Goal: Information Seeking & Learning: Learn about a topic

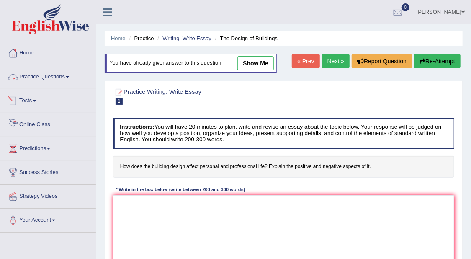
click at [69, 77] on span at bounding box center [67, 77] width 3 height 2
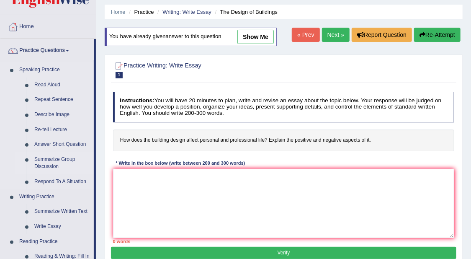
scroll to position [105, 0]
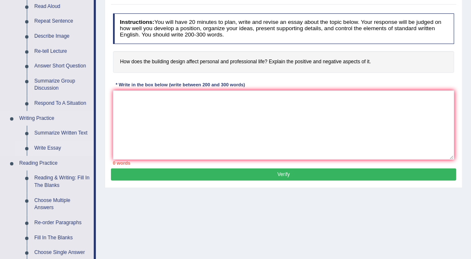
click at [50, 149] on link "Write Essay" at bounding box center [62, 148] width 63 height 15
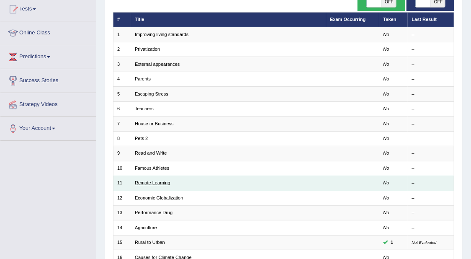
scroll to position [105, 0]
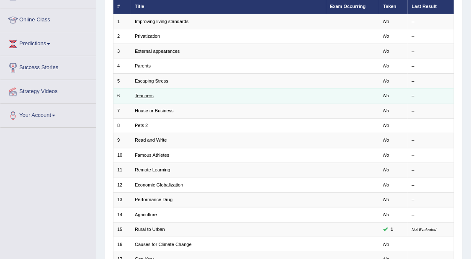
click at [140, 97] on link "Teachers" at bounding box center [144, 95] width 19 height 5
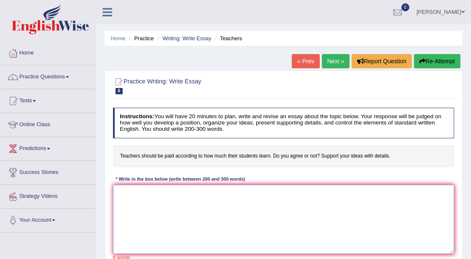
click at [293, 191] on textarea at bounding box center [284, 219] width 342 height 69
paste textarea "The increasing influence of (essay topic) on our lives has ignited numerous dis…"
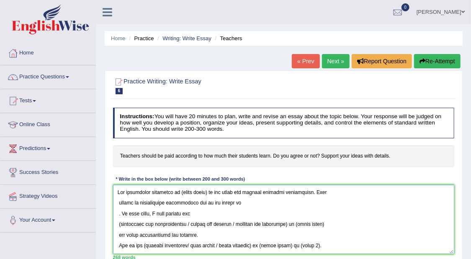
click at [206, 192] on textarea at bounding box center [284, 219] width 342 height 69
click at [207, 193] on textarea at bounding box center [284, 219] width 342 height 69
type textarea "The increasing influence of teachers wages on our lives has ignited numerous di…"
click at [339, 62] on link "Next »" at bounding box center [336, 61] width 28 height 14
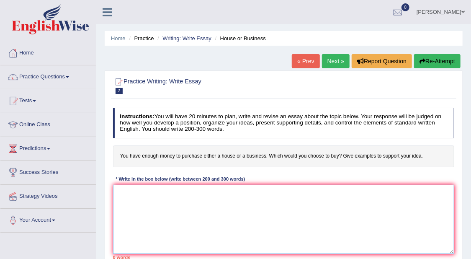
click at [345, 197] on textarea at bounding box center [284, 219] width 342 height 69
paste textarea "The increasing influence of (essay topic) on our lives has ignited numerous dis…"
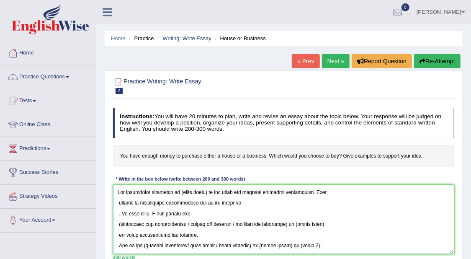
click at [206, 193] on textarea at bounding box center [284, 219] width 342 height 69
click at [209, 189] on textarea at bounding box center [284, 219] width 342 height 69
click at [239, 202] on textarea at bounding box center [284, 219] width 342 height 69
click at [119, 210] on textarea at bounding box center [284, 219] width 342 height 69
click at [149, 214] on textarea at bounding box center [284, 219] width 342 height 69
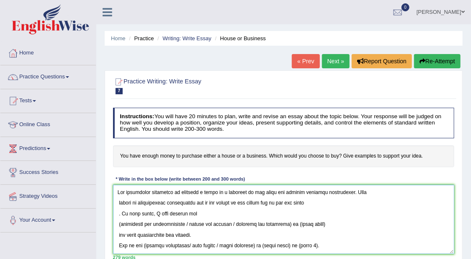
click at [117, 214] on textarea at bounding box center [284, 219] width 342 height 69
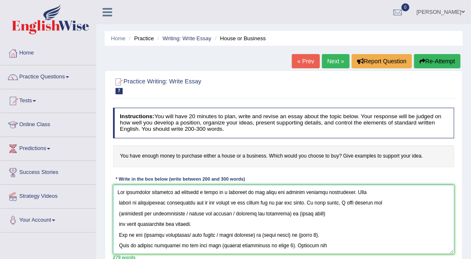
drag, startPoint x: 191, startPoint y: 212, endPoint x: 294, endPoint y: 218, distance: 103.7
click at [295, 219] on textarea at bounding box center [284, 219] width 342 height 69
click at [291, 214] on textarea at bounding box center [284, 219] width 342 height 69
drag, startPoint x: 295, startPoint y: 215, endPoint x: 189, endPoint y: 214, distance: 106.8
click at [189, 214] on textarea at bounding box center [284, 219] width 342 height 69
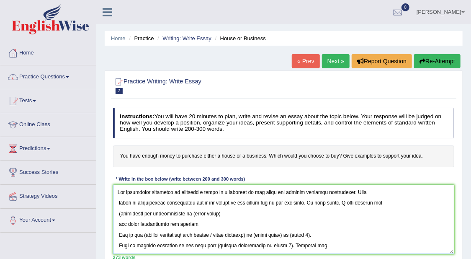
click at [120, 211] on textarea at bounding box center [284, 219] width 342 height 69
click at [225, 212] on textarea at bounding box center [284, 219] width 342 height 69
click at [119, 221] on textarea at bounding box center [284, 219] width 342 height 69
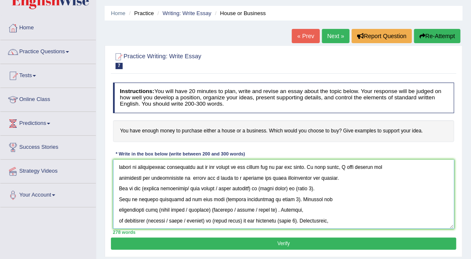
scroll to position [12, 0]
click at [212, 176] on textarea at bounding box center [284, 194] width 342 height 69
click at [144, 185] on textarea at bounding box center [284, 194] width 342 height 69
drag, startPoint x: 259, startPoint y: 187, endPoint x: 234, endPoint y: 189, distance: 25.2
click at [240, 189] on textarea at bounding box center [284, 194] width 342 height 69
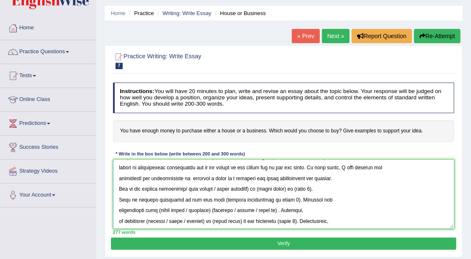
click at [196, 190] on textarea at bounding box center [284, 194] width 342 height 69
drag, startPoint x: 259, startPoint y: 189, endPoint x: 187, endPoint y: 190, distance: 71.6
click at [187, 190] on textarea at bounding box center [284, 194] width 342 height 69
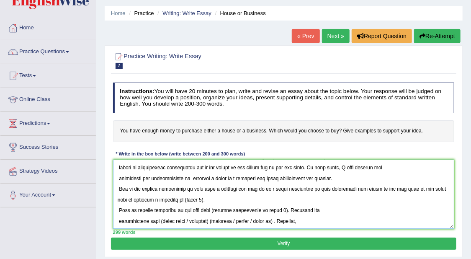
click at [212, 200] on textarea at bounding box center [284, 194] width 342 height 69
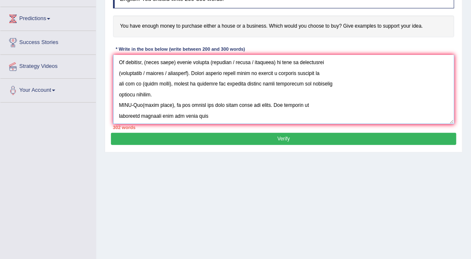
scroll to position [214, 0]
drag, startPoint x: 210, startPoint y: 117, endPoint x: 118, endPoint y: 103, distance: 93.2
click at [118, 103] on textarea at bounding box center [284, 89] width 342 height 69
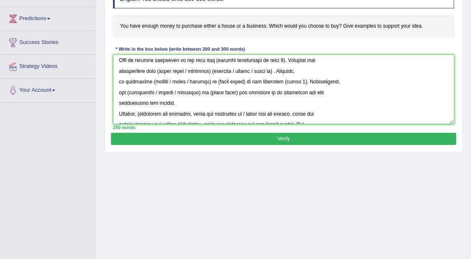
scroll to position [0, 0]
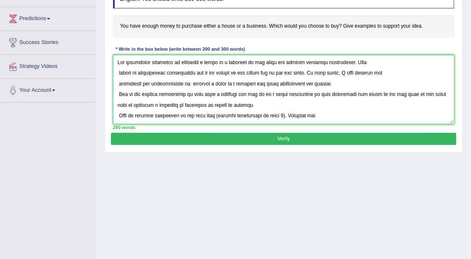
click at [255, 103] on textarea at bounding box center [284, 89] width 342 height 69
click at [118, 115] on textarea at bounding box center [284, 89] width 342 height 69
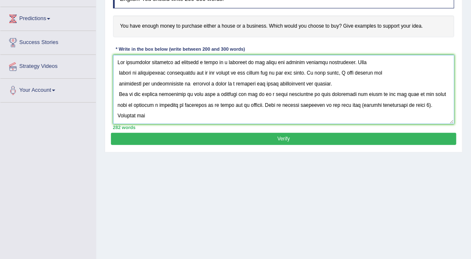
click at [431, 106] on textarea at bounding box center [284, 89] width 342 height 69
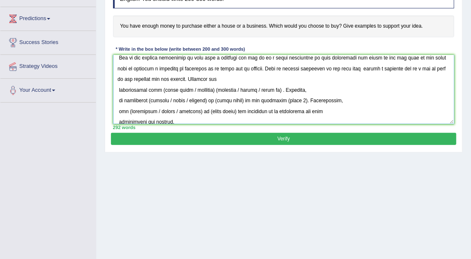
scroll to position [62, 0]
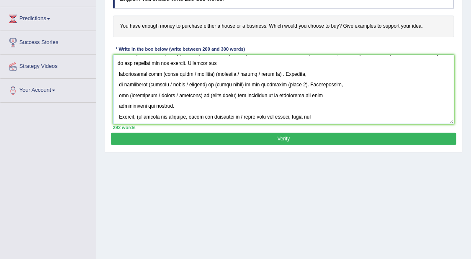
click at [119, 71] on textarea at bounding box center [284, 89] width 342 height 69
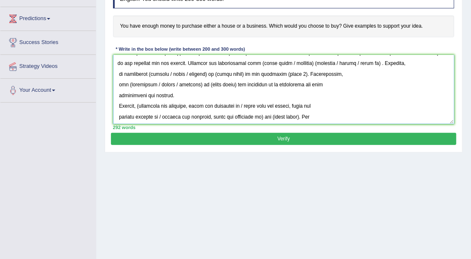
click at [395, 61] on textarea at bounding box center [284, 89] width 342 height 69
drag, startPoint x: 374, startPoint y: 63, endPoint x: 335, endPoint y: 68, distance: 39.7
click at [337, 68] on textarea at bounding box center [284, 89] width 342 height 69
click at [312, 62] on textarea at bounding box center [284, 89] width 342 height 69
click at [302, 60] on textarea at bounding box center [284, 89] width 342 height 69
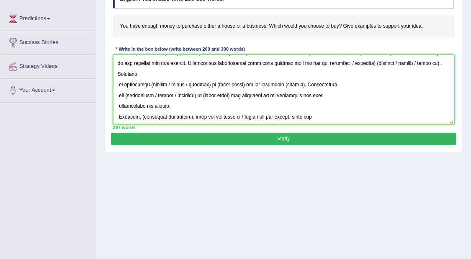
click at [390, 61] on textarea at bounding box center [284, 89] width 342 height 69
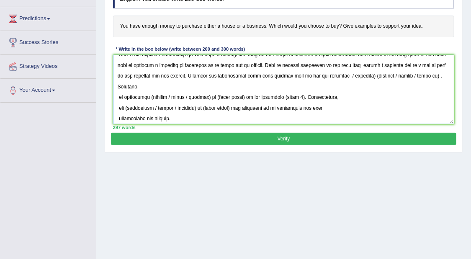
scroll to position [39, 0]
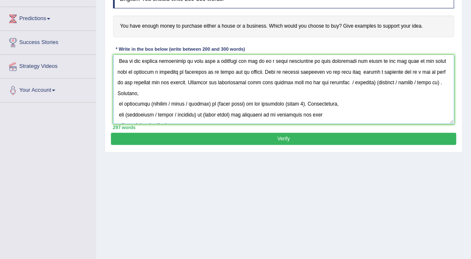
drag, startPoint x: 367, startPoint y: 61, endPoint x: 437, endPoint y: 71, distance: 70.3
click at [437, 71] on textarea at bounding box center [284, 89] width 342 height 69
click at [424, 94] on textarea at bounding box center [284, 89] width 342 height 69
drag, startPoint x: 369, startPoint y: 82, endPoint x: 439, endPoint y: 83, distance: 70.4
click at [439, 83] on textarea at bounding box center [284, 89] width 342 height 69
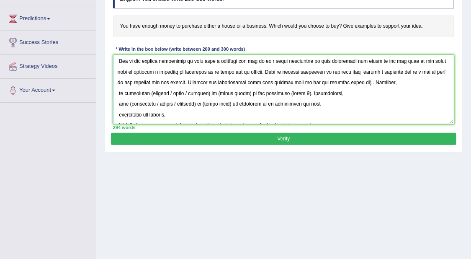
drag, startPoint x: 381, startPoint y: 81, endPoint x: 391, endPoint y: 83, distance: 9.9
click at [381, 80] on textarea at bounding box center [284, 89] width 342 height 69
click at [119, 103] on textarea at bounding box center [284, 89] width 342 height 69
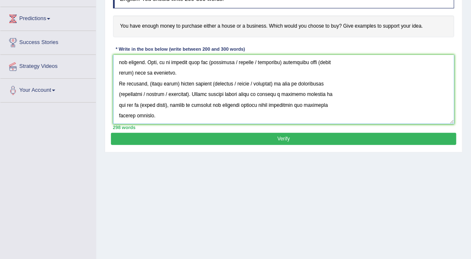
scroll to position [0, 0]
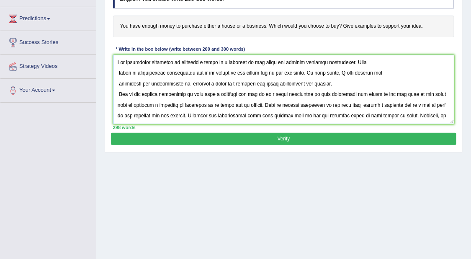
click at [200, 62] on textarea at bounding box center [284, 89] width 342 height 69
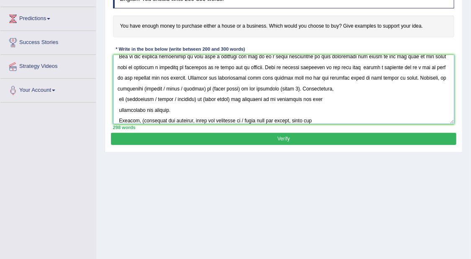
scroll to position [62, 0]
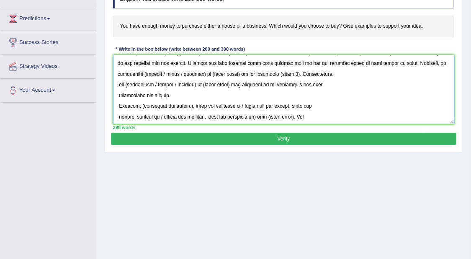
click at [171, 74] on textarea at bounding box center [284, 89] width 342 height 69
drag, startPoint x: 228, startPoint y: 72, endPoint x: 191, endPoint y: 70, distance: 37.3
click at [191, 70] on textarea at bounding box center [284, 89] width 342 height 69
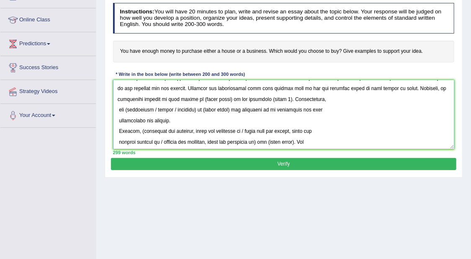
click at [251, 97] on textarea at bounding box center [284, 114] width 342 height 69
click at [118, 110] on textarea at bounding box center [284, 114] width 342 height 69
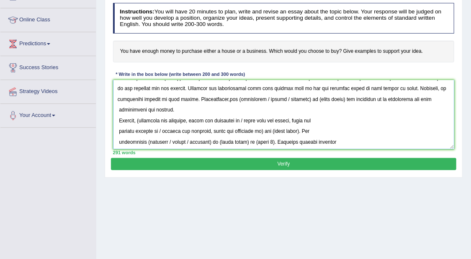
scroll to position [49, 0]
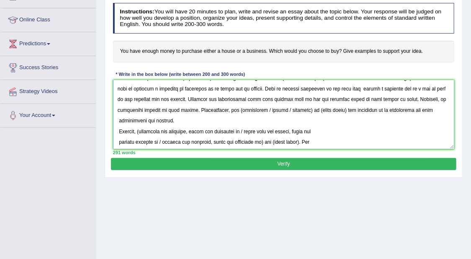
click at [119, 134] on textarea at bounding box center [284, 114] width 342 height 69
drag, startPoint x: 119, startPoint y: 130, endPoint x: 155, endPoint y: 136, distance: 37.3
click at [119, 131] on textarea at bounding box center [284, 114] width 342 height 69
click at [180, 131] on textarea at bounding box center [284, 114] width 342 height 69
click at [117, 131] on textarea at bounding box center [284, 114] width 342 height 69
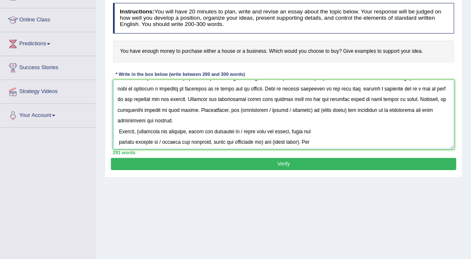
scroll to position [36, 0]
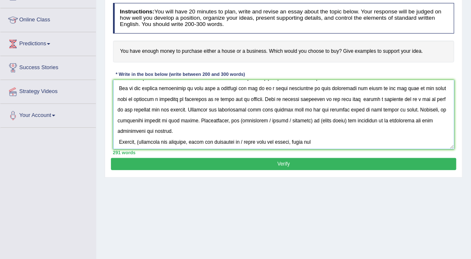
click at [119, 143] on textarea at bounding box center [284, 114] width 342 height 69
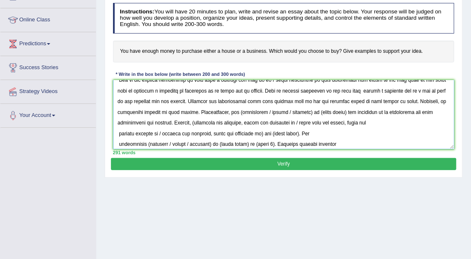
scroll to position [62, 0]
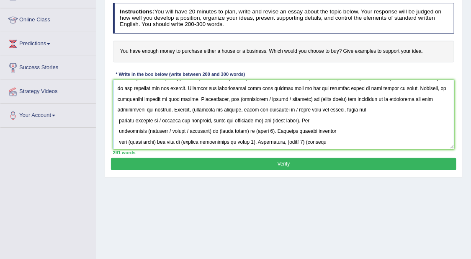
drag, startPoint x: 189, startPoint y: 108, endPoint x: 285, endPoint y: 112, distance: 95.6
click at [285, 112] on textarea at bounding box center [284, 114] width 342 height 69
click at [312, 114] on textarea at bounding box center [284, 114] width 342 height 69
drag, startPoint x: 191, startPoint y: 109, endPoint x: 335, endPoint y: 137, distance: 147.3
click at [335, 137] on textarea at bounding box center [284, 114] width 342 height 69
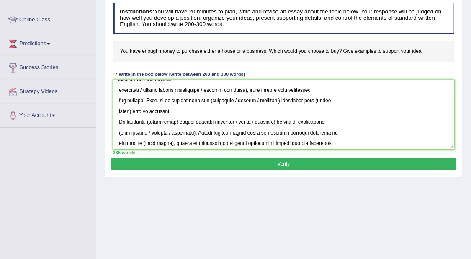
scroll to position [113, 0]
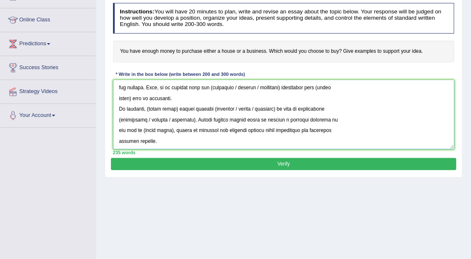
drag, startPoint x: 119, startPoint y: 126, endPoint x: 203, endPoint y: 97, distance: 89.0
click at [203, 97] on textarea at bounding box center [284, 114] width 342 height 69
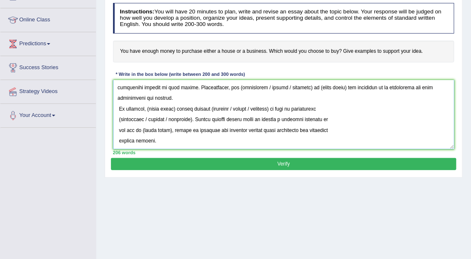
scroll to position [75, 0]
click at [117, 109] on textarea at bounding box center [284, 114] width 342 height 69
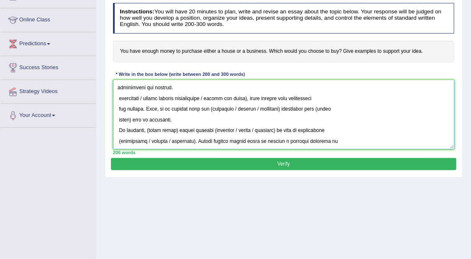
scroll to position [113, 0]
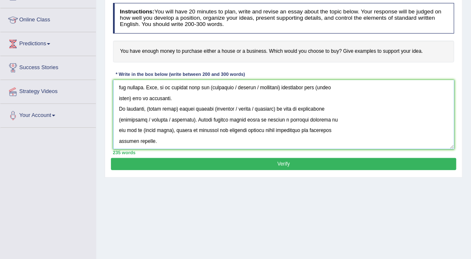
click at [328, 122] on textarea at bounding box center [284, 114] width 342 height 69
click at [287, 185] on div "Home Practice Writing: Write Essay House or Business « Prev Next » Report Quest…" at bounding box center [283, 104] width 375 height 419
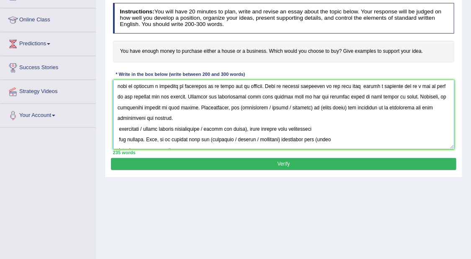
click at [117, 129] on textarea at bounding box center [284, 114] width 342 height 69
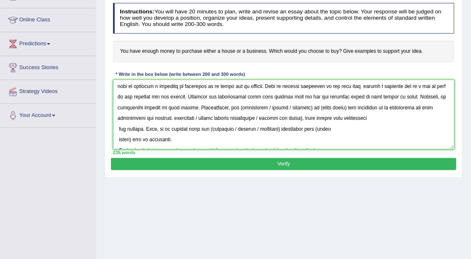
scroll to position [39, 0]
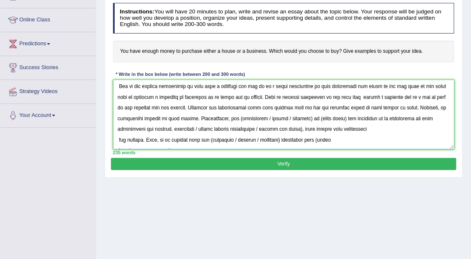
click at [297, 117] on textarea at bounding box center [284, 114] width 342 height 69
drag, startPoint x: 334, startPoint y: 116, endPoint x: 289, endPoint y: 117, distance: 44.4
click at [289, 117] on textarea at bounding box center [284, 114] width 342 height 69
click at [259, 117] on textarea at bounding box center [284, 114] width 342 height 69
click at [283, 116] on textarea at bounding box center [284, 114] width 342 height 69
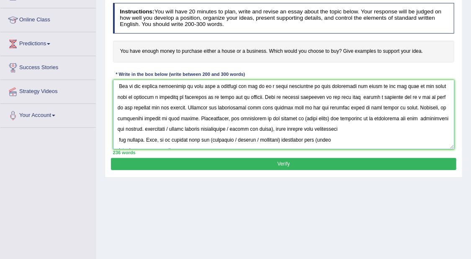
click at [349, 118] on textarea at bounding box center [284, 114] width 342 height 69
click at [380, 116] on textarea at bounding box center [284, 114] width 342 height 69
click at [385, 117] on textarea at bounding box center [284, 114] width 342 height 69
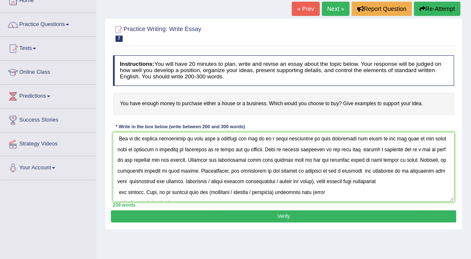
drag, startPoint x: 125, startPoint y: 103, endPoint x: 178, endPoint y: 97, distance: 53.5
click at [178, 97] on h4 "You have enough money to purchase either a house or a business. Which would you…" at bounding box center [284, 104] width 342 height 22
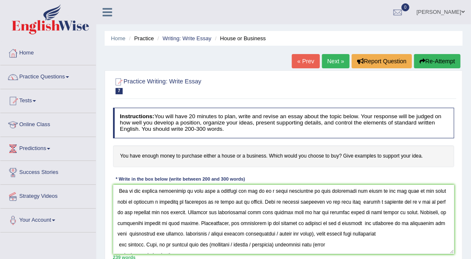
scroll to position [52, 0]
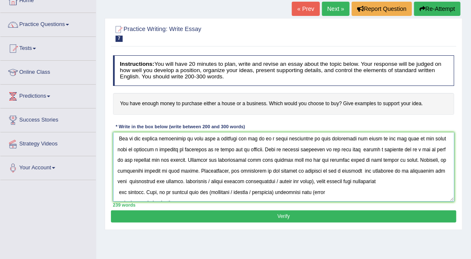
drag, startPoint x: 350, startPoint y: 182, endPoint x: 337, endPoint y: 182, distance: 12.6
click at [347, 182] on textarea at bounding box center [284, 166] width 342 height 69
click at [314, 184] on textarea at bounding box center [284, 166] width 342 height 69
drag, startPoint x: 351, startPoint y: 179, endPoint x: 241, endPoint y: 184, distance: 109.9
click at [241, 184] on textarea at bounding box center [284, 166] width 342 height 69
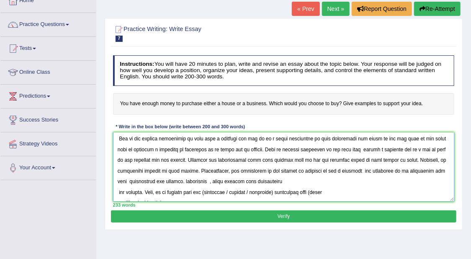
paste textarea "uying an existing business can provide a more secure and potentially profitable…"
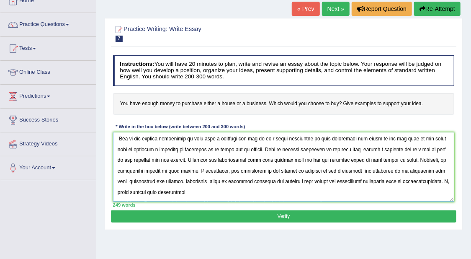
click at [243, 178] on textarea at bounding box center [284, 166] width 342 height 69
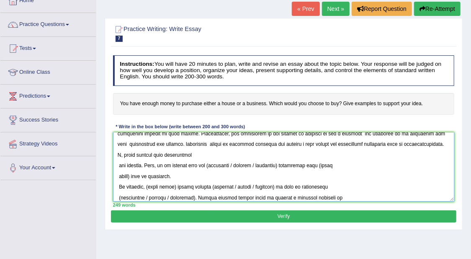
scroll to position [101, 0]
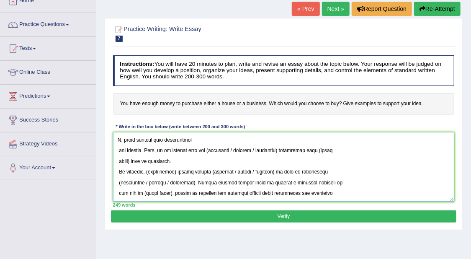
click at [118, 151] on textarea at bounding box center [284, 166] width 342 height 69
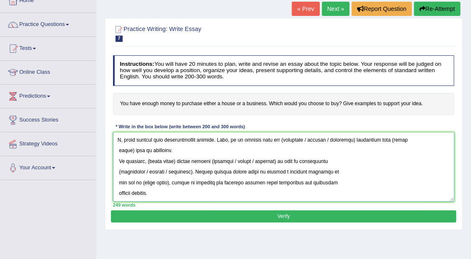
scroll to position [88, 0]
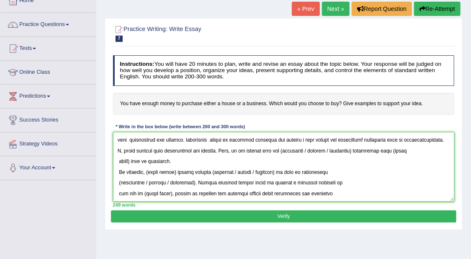
click at [317, 148] on textarea at bounding box center [284, 166] width 342 height 69
drag, startPoint x: 318, startPoint y: 149, endPoint x: 389, endPoint y: 149, distance: 70.8
click at [389, 149] on textarea at bounding box center [284, 166] width 342 height 69
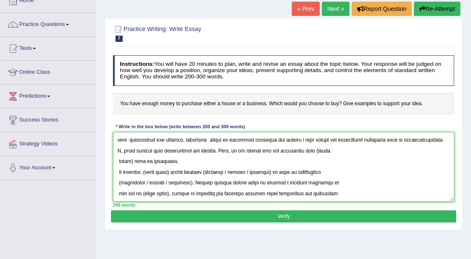
paste textarea "many potentially profitable businesses that offer great services or products"
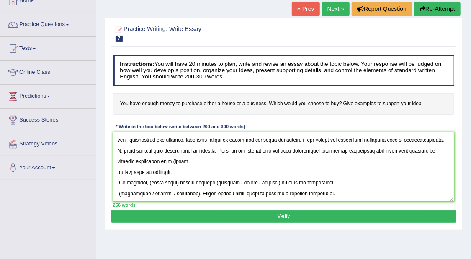
click at [119, 173] on textarea at bounding box center [284, 166] width 342 height 69
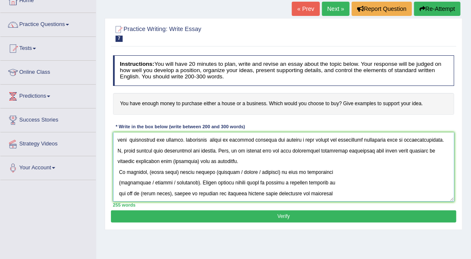
scroll to position [76, 0]
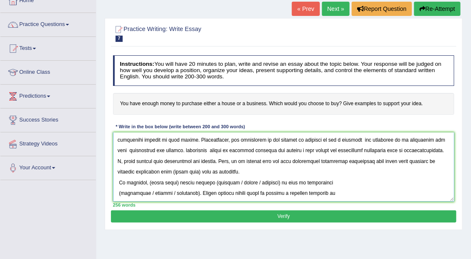
click at [229, 170] on textarea at bounding box center [284, 166] width 342 height 69
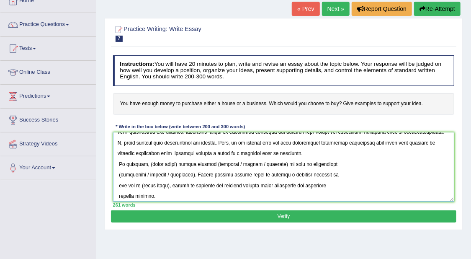
scroll to position [101, 0]
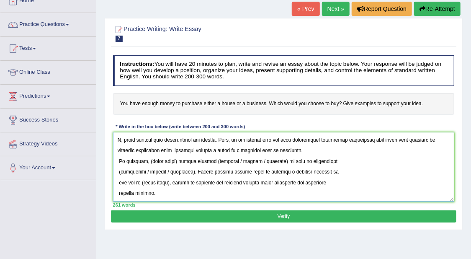
click at [147, 161] on textarea at bounding box center [284, 166] width 342 height 69
paste textarea "These benefits can make entrepreneurship an attractive option for many individu…"
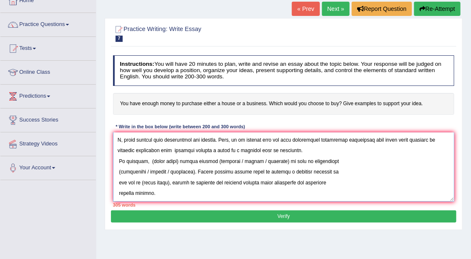
scroll to position [57, 0]
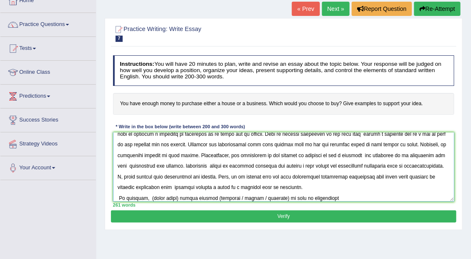
click at [194, 186] on textarea at bounding box center [284, 166] width 342 height 69
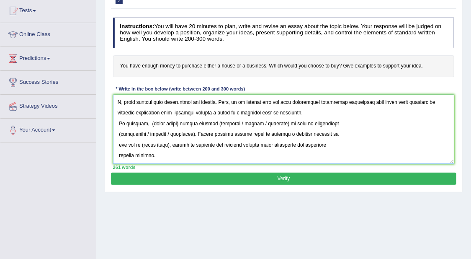
scroll to position [105, 0]
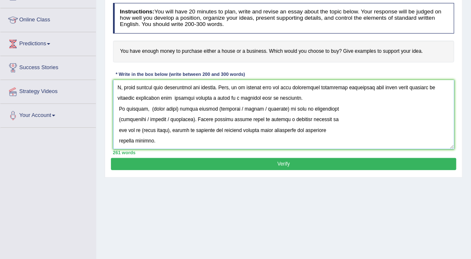
click at [176, 107] on textarea at bounding box center [284, 114] width 342 height 69
click at [226, 108] on textarea at bounding box center [284, 114] width 342 height 69
click at [291, 109] on textarea at bounding box center [284, 114] width 342 height 69
click at [119, 118] on textarea at bounding box center [284, 114] width 342 height 69
drag, startPoint x: 189, startPoint y: 117, endPoint x: 147, endPoint y: 119, distance: 42.8
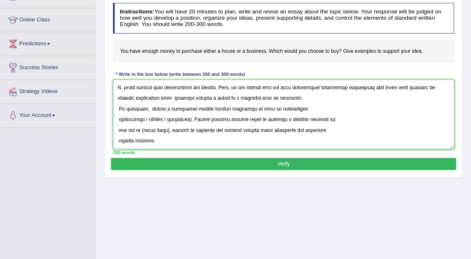
click at [147, 119] on textarea at bounding box center [284, 114] width 342 height 69
click at [171, 131] on textarea at bounding box center [284, 114] width 342 height 69
type textarea "The increasing influence of buy a house or a business on our lives has ignited …"
click at [212, 161] on button "Verify" at bounding box center [283, 164] width 345 height 12
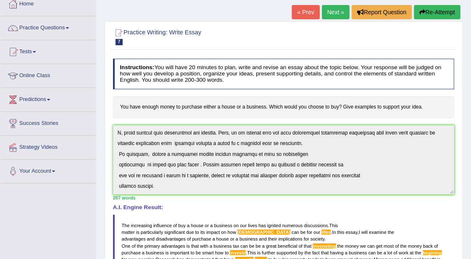
scroll to position [0, 0]
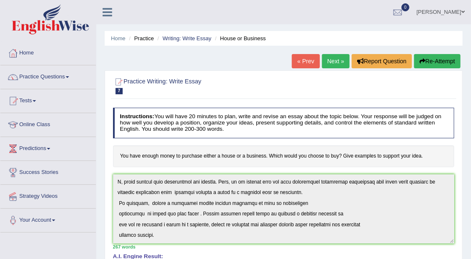
click at [333, 59] on link "Next »" at bounding box center [336, 61] width 28 height 14
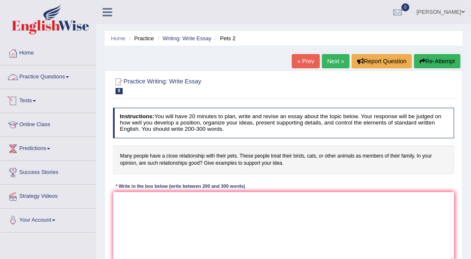
click at [56, 75] on link "Practice Questions" at bounding box center [48, 75] width 96 height 21
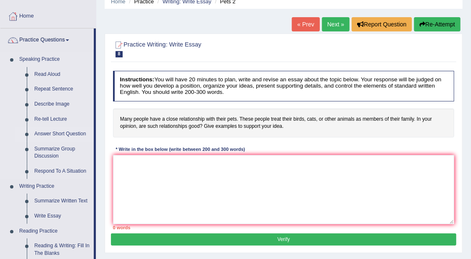
scroll to position [52, 0]
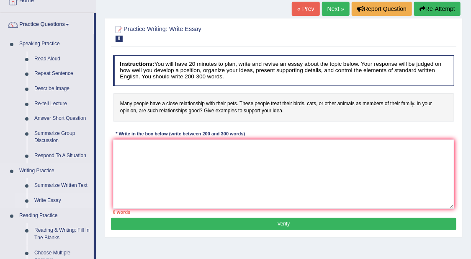
click at [53, 197] on link "Write Essay" at bounding box center [62, 200] width 63 height 15
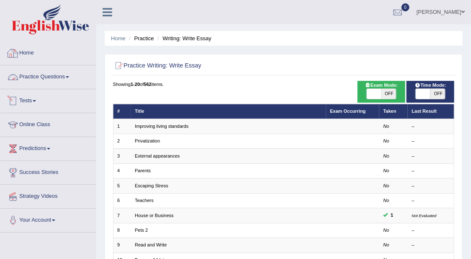
click at [50, 53] on link "Home" at bounding box center [48, 51] width 96 height 21
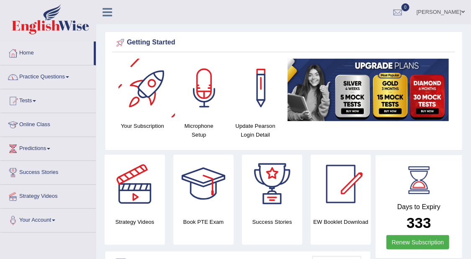
click at [71, 81] on link "Practice Questions" at bounding box center [48, 75] width 96 height 21
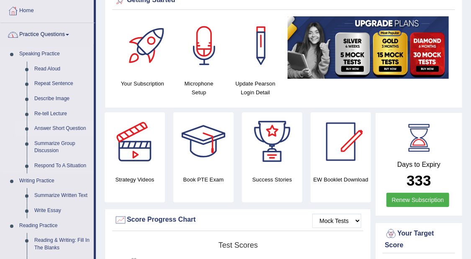
scroll to position [105, 0]
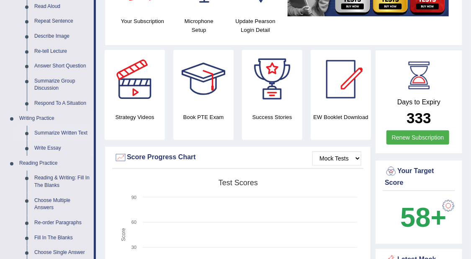
click at [80, 136] on link "Summarize Written Text" at bounding box center [62, 133] width 63 height 15
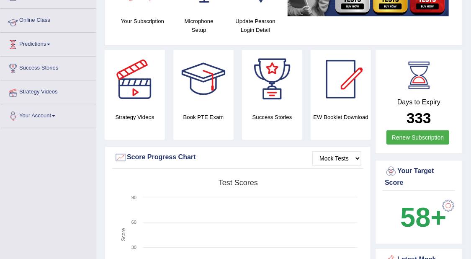
scroll to position [122, 0]
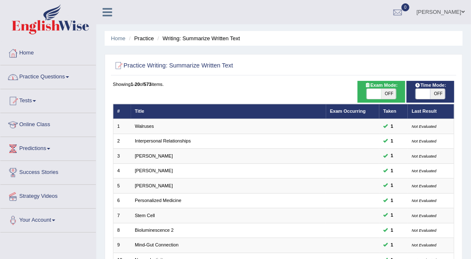
click at [69, 77] on span at bounding box center [67, 77] width 3 height 2
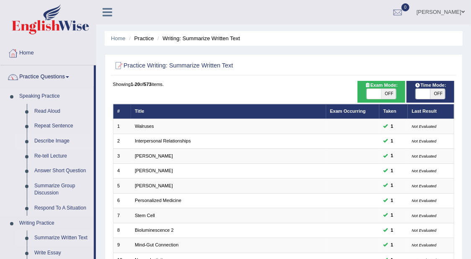
click at [63, 140] on link "Describe Image" at bounding box center [62, 141] width 63 height 15
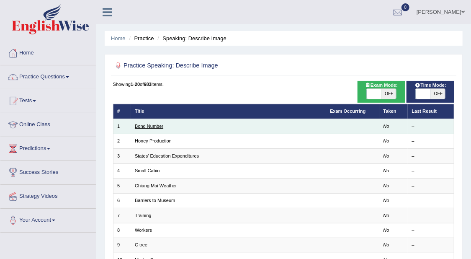
click at [154, 128] on link "Bond Number" at bounding box center [149, 126] width 28 height 5
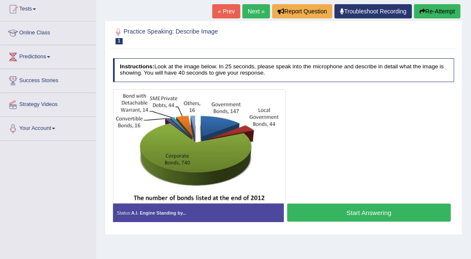
scroll to position [105, 0]
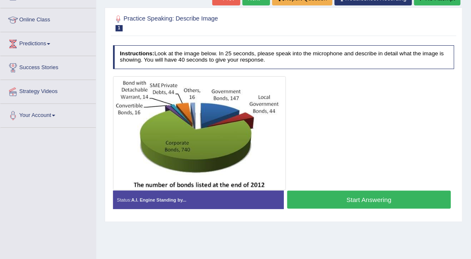
click at [290, 233] on div "Home Practice Speaking: Describe Image Bond Number * Remember to use the device…" at bounding box center [283, 104] width 375 height 419
drag, startPoint x: 382, startPoint y: 234, endPoint x: 377, endPoint y: 228, distance: 8.0
click at [381, 230] on div "Home Practice Speaking: Describe Image Bond Number * Remember to use the device…" at bounding box center [283, 104] width 375 height 419
click at [371, 200] on button "Start Answering" at bounding box center [369, 200] width 164 height 18
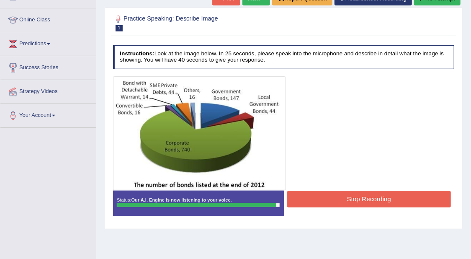
click at [372, 200] on button "Stop Recording" at bounding box center [369, 199] width 164 height 16
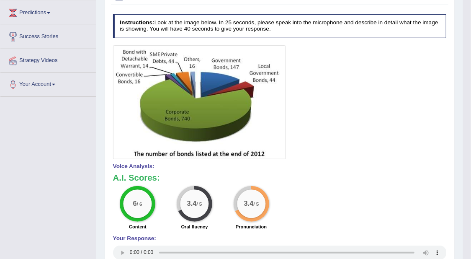
scroll to position [157, 0]
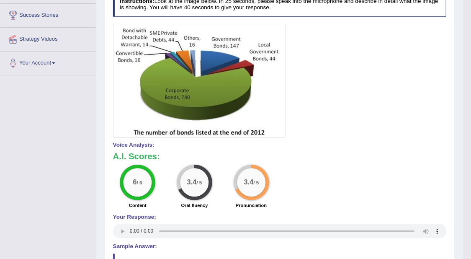
drag, startPoint x: 453, startPoint y: 0, endPoint x: 436, endPoint y: 59, distance: 60.8
click at [436, 59] on div at bounding box center [280, 81] width 334 height 114
